Goal: Information Seeking & Learning: Learn about a topic

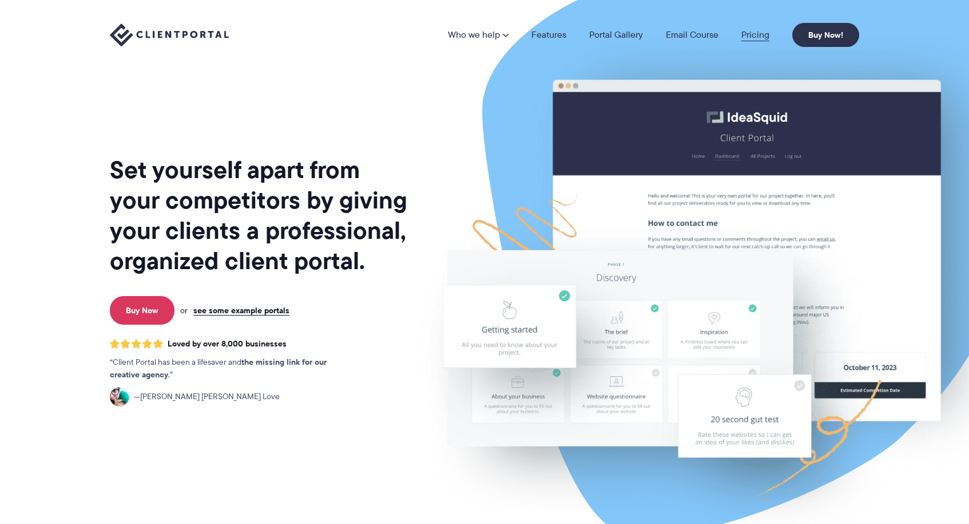
click at [755, 34] on link "Pricing" at bounding box center [755, 34] width 28 height 9
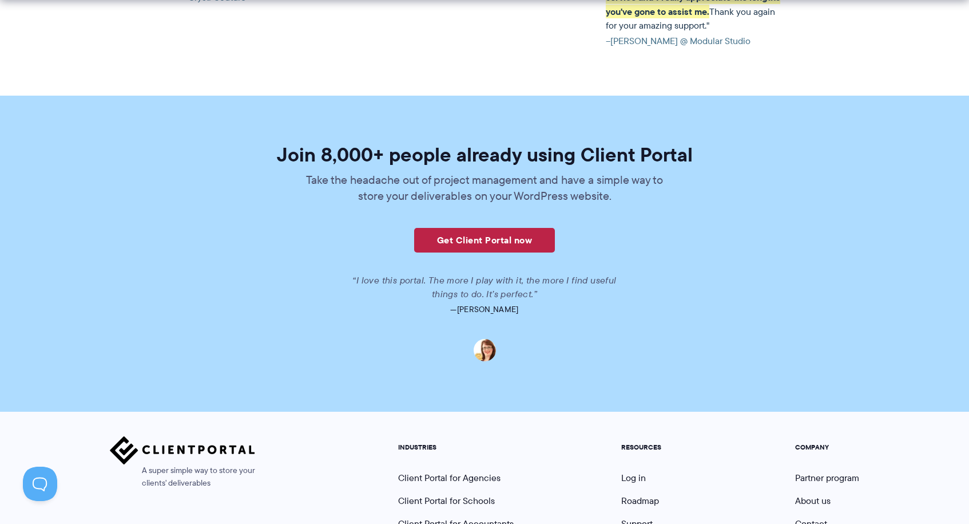
scroll to position [2802, 0]
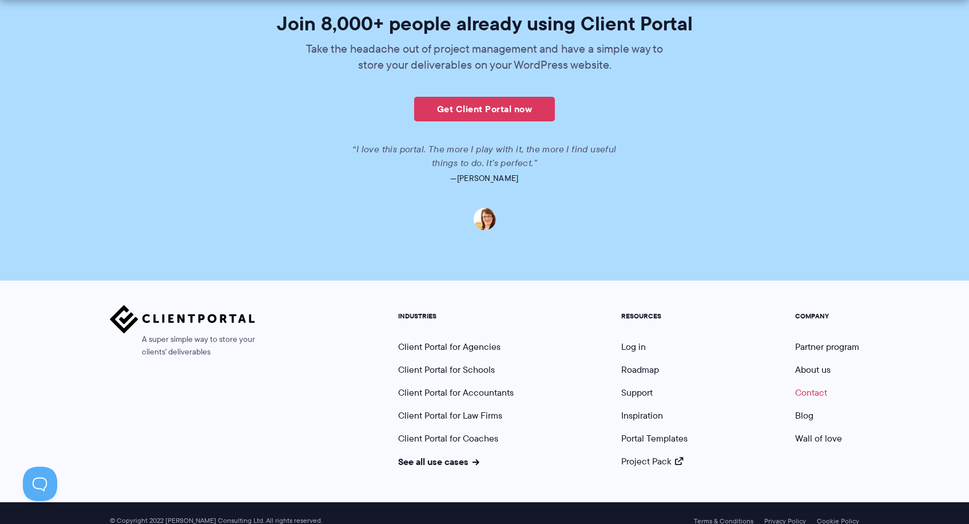
click at [814, 386] on link "Contact" at bounding box center [811, 392] width 32 height 13
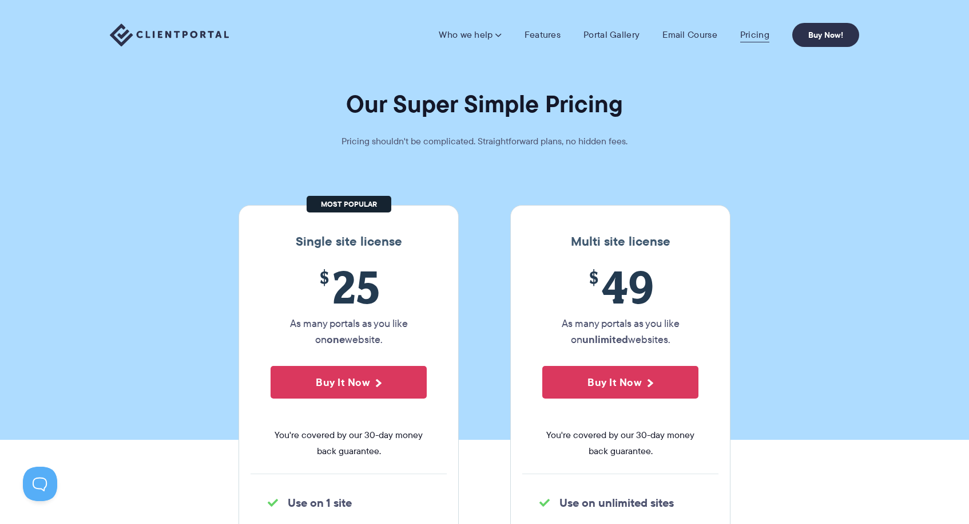
click at [765, 36] on link "Pricing" at bounding box center [754, 34] width 29 height 11
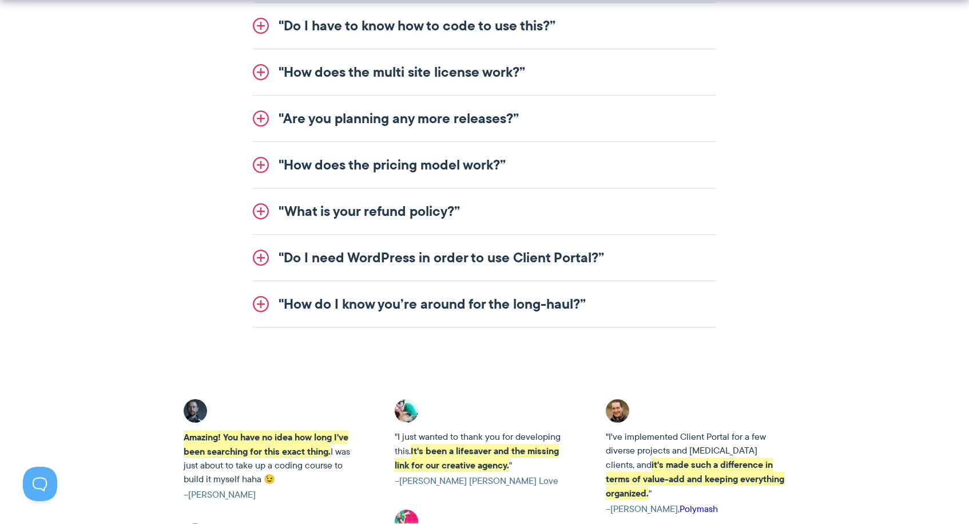
scroll to position [1597, 0]
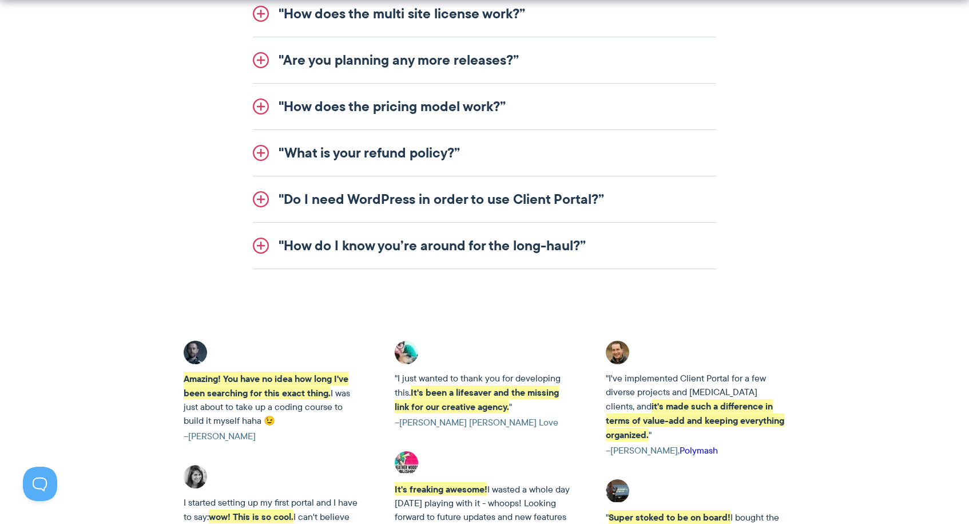
click at [331, 245] on link ""How do I know you’re around for the long-haul?”" at bounding box center [484, 246] width 463 height 46
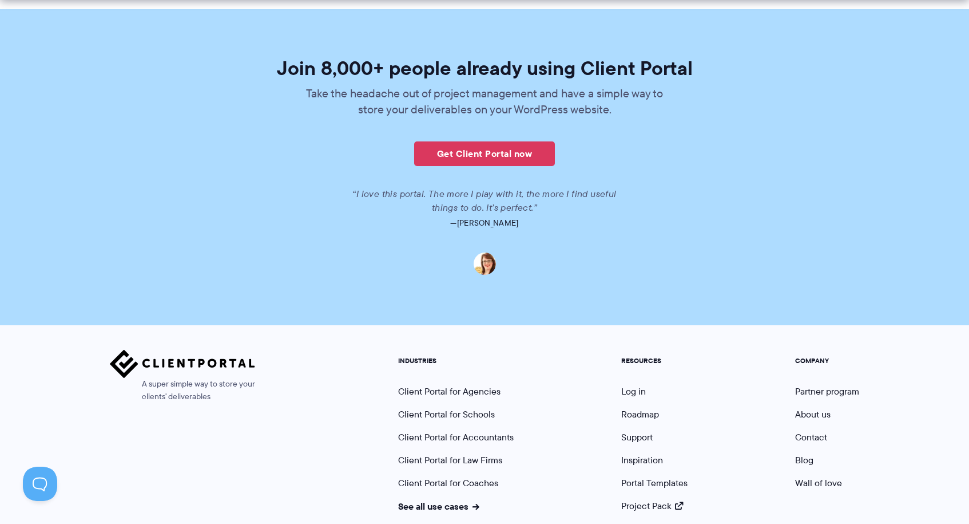
scroll to position [2777, 0]
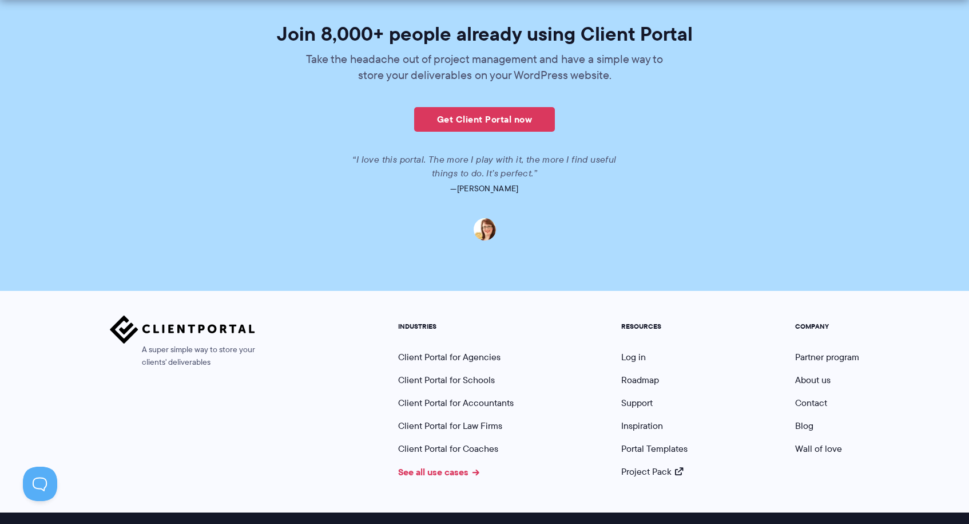
click at [456, 465] on link "See all use cases" at bounding box center [438, 472] width 81 height 14
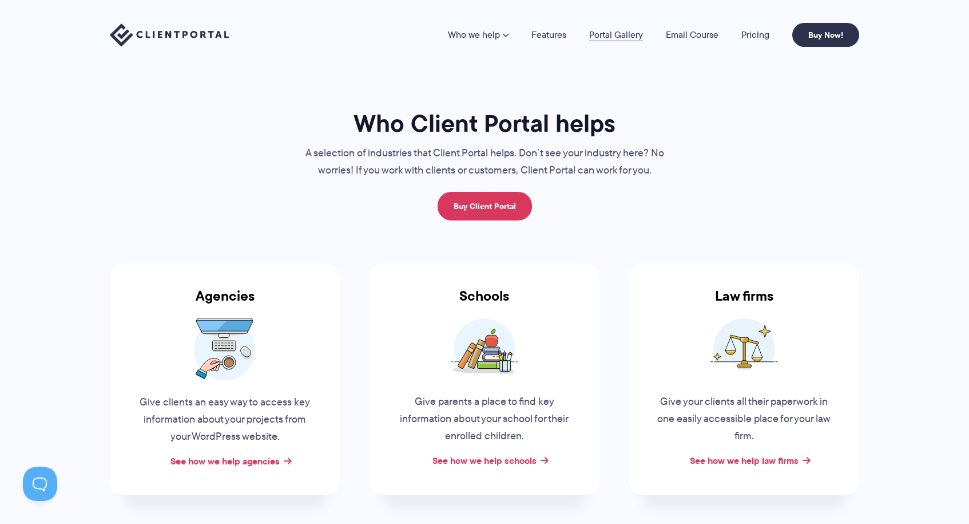
click at [632, 33] on link "Portal Gallery" at bounding box center [616, 34] width 54 height 9
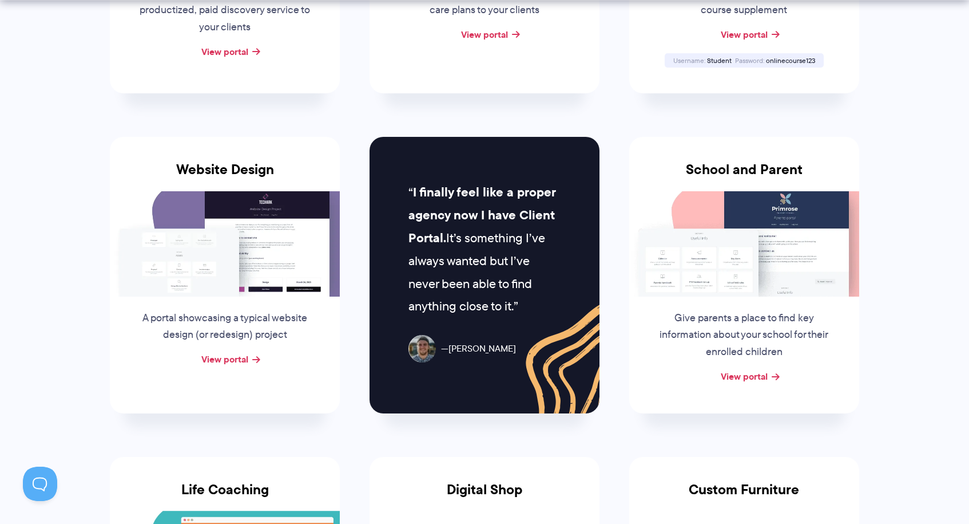
scroll to position [459, 0]
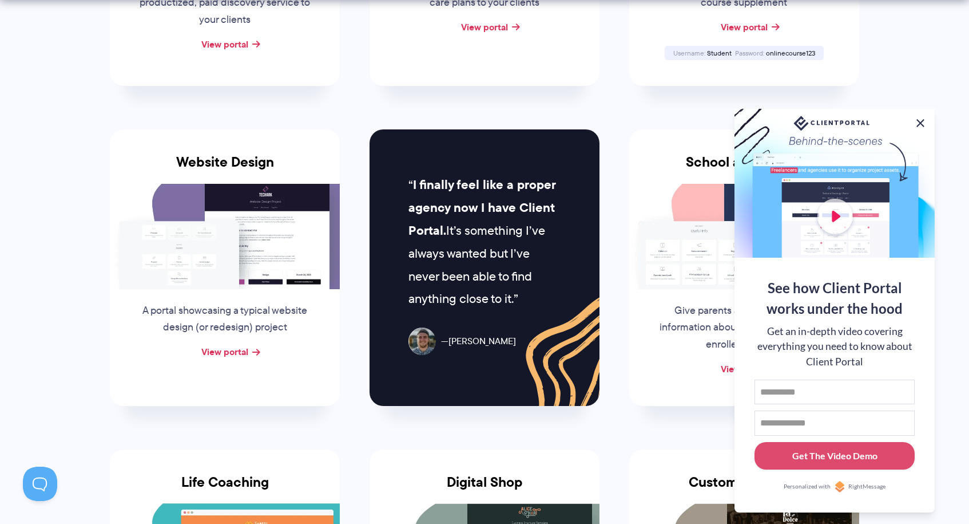
click at [922, 120] on button at bounding box center [921, 123] width 14 height 14
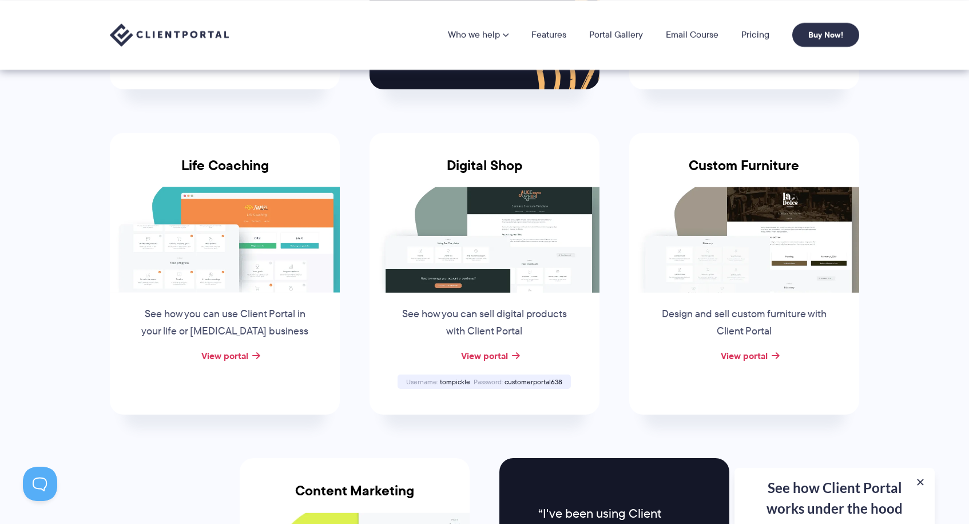
scroll to position [760, 0]
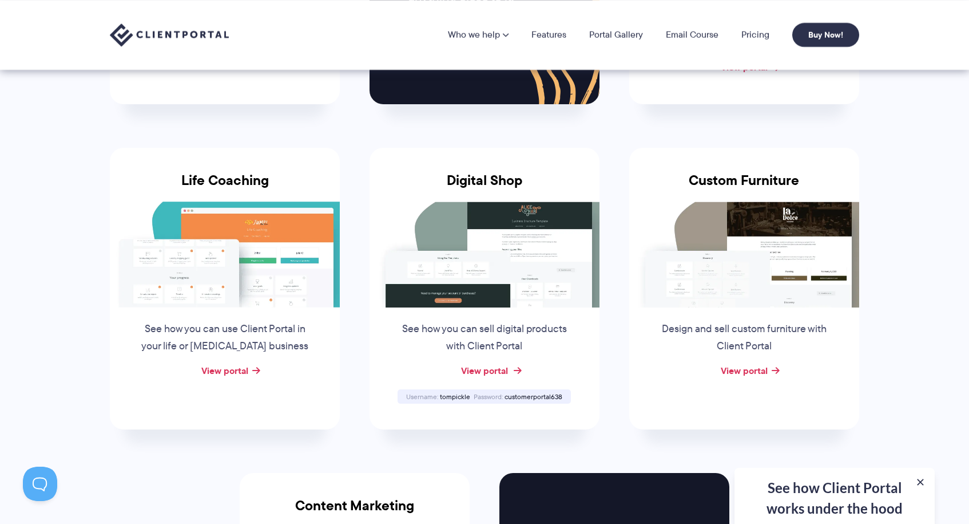
click at [490, 363] on link "View portal" at bounding box center [484, 370] width 47 height 14
drag, startPoint x: 506, startPoint y: 386, endPoint x: 563, endPoint y: 386, distance: 57.2
click at [563, 392] on div "Password customerportal638" at bounding box center [518, 395] width 92 height 7
copy div "customerportal638"
